Goal: Obtain resource: Obtain resource

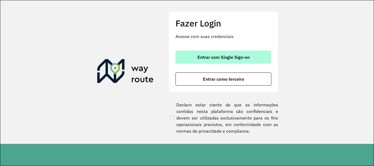
click at [210, 55] on span "Entrar com Single Sign-on" at bounding box center [223, 57] width 52 height 4
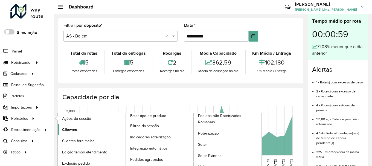
click at [65, 132] on span "Clientes" at bounding box center [69, 130] width 15 height 6
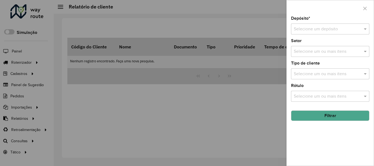
click at [336, 30] on input "text" at bounding box center [325, 29] width 62 height 7
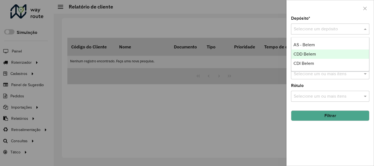
click at [318, 56] on div "CDD Belem" at bounding box center [330, 54] width 78 height 9
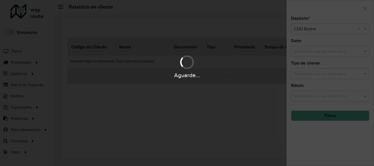
click at [331, 53] on div "Aguarde..." at bounding box center [187, 83] width 374 height 166
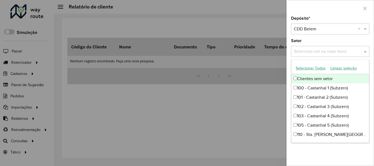
click at [331, 53] on input "text" at bounding box center [327, 51] width 70 height 7
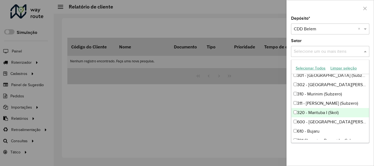
scroll to position [219, 0]
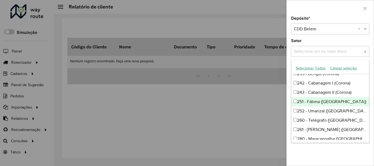
click at [312, 102] on div "251 - Fátima ([GEOGRAPHIC_DATA])" at bounding box center [330, 101] width 78 height 9
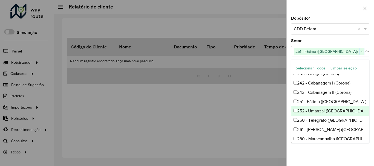
click at [312, 110] on div "252 - Umarizal ([GEOGRAPHIC_DATA])" at bounding box center [330, 110] width 78 height 9
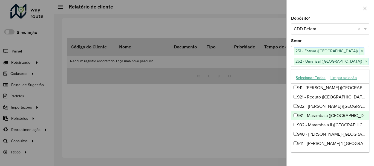
scroll to position [493, 0]
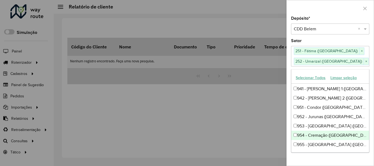
click at [312, 134] on div "954 - Cremação ([GEOGRAPHIC_DATA])" at bounding box center [330, 135] width 78 height 9
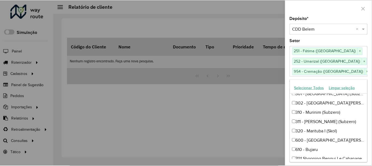
scroll to position [357, 0]
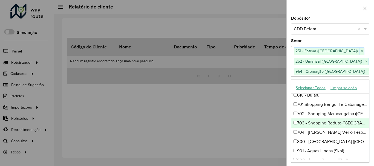
click at [318, 123] on div "703 - Shopping Reduto ([GEOGRAPHIC_DATA])" at bounding box center [330, 122] width 78 height 9
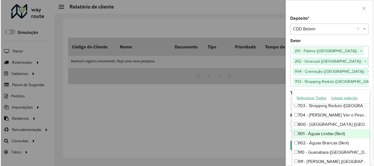
scroll to position [412, 0]
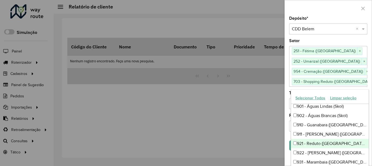
click at [311, 140] on div "921 - Reduto ([GEOGRAPHIC_DATA])" at bounding box center [330, 143] width 78 height 9
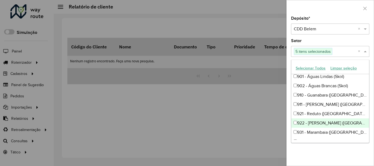
click at [318, 126] on div "922 - [PERSON_NAME] ([GEOGRAPHIC_DATA])" at bounding box center [330, 122] width 78 height 9
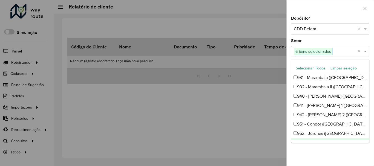
scroll to position [521, 0]
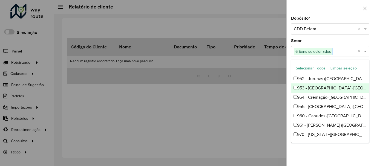
click at [317, 86] on div "953 - [GEOGRAPHIC_DATA] ([GEOGRAPHIC_DATA])" at bounding box center [330, 87] width 78 height 9
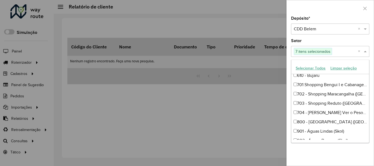
scroll to position [329, 0]
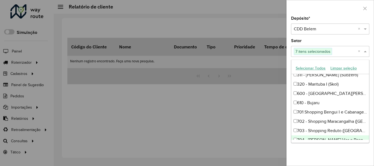
click at [338, 158] on div "Depósito * Selecione um depósito × CDD Belem × Setor Selecione um ou mais itens…" at bounding box center [330, 90] width 87 height 149
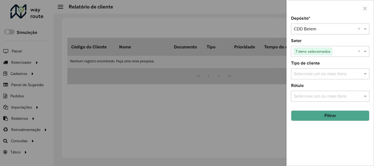
click at [339, 118] on button "Filtrar" at bounding box center [330, 116] width 78 height 10
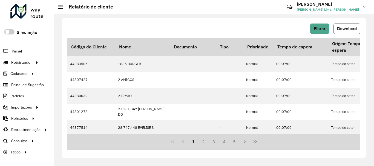
click at [346, 30] on span "Download" at bounding box center [347, 28] width 20 height 5
